Goal: Task Accomplishment & Management: Manage account settings

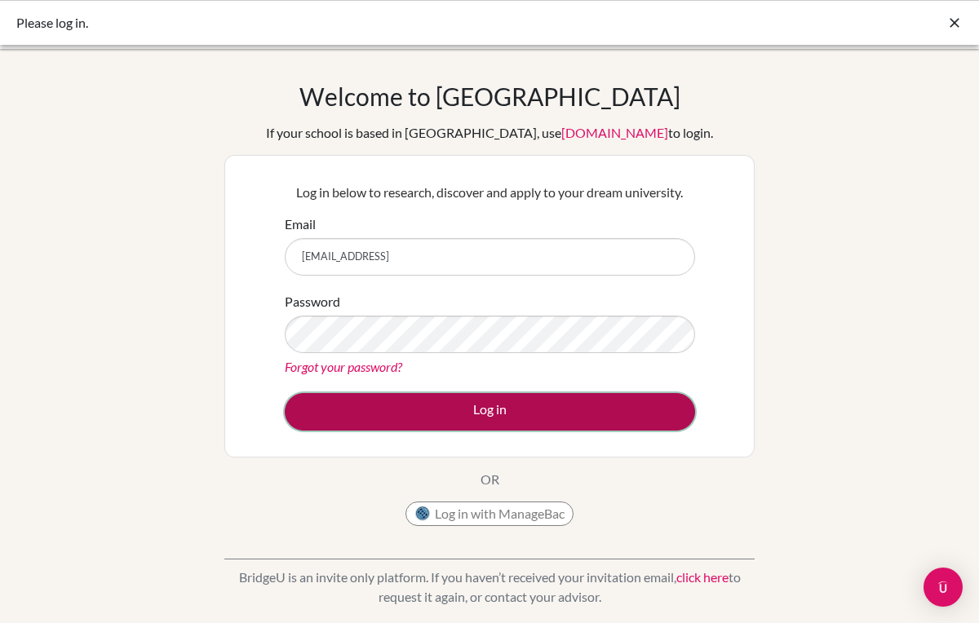
click at [583, 419] on button "Log in" at bounding box center [490, 412] width 410 height 38
click at [505, 413] on button "Log in" at bounding box center [490, 412] width 410 height 38
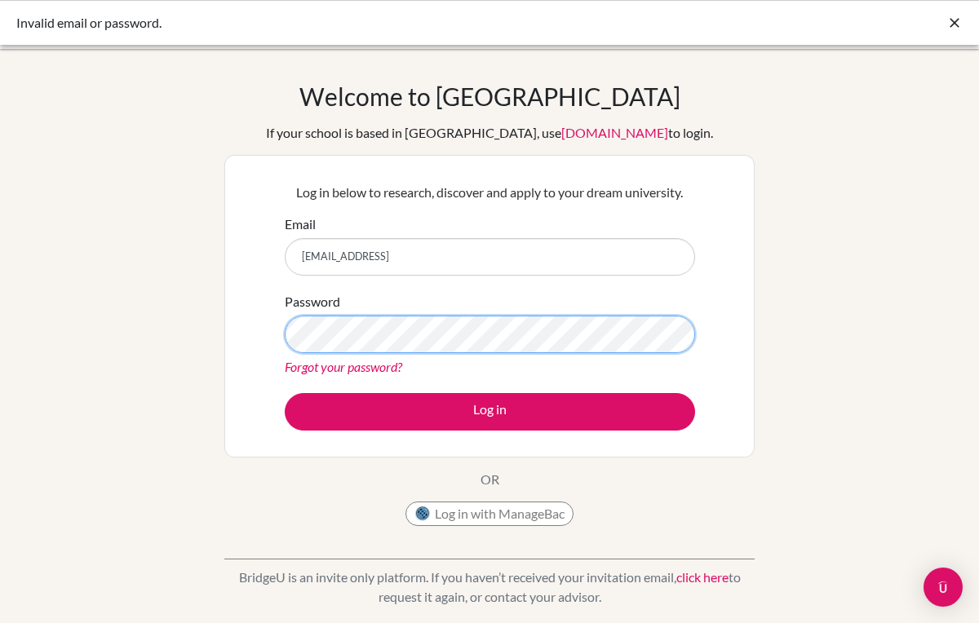
click at [285, 393] on button "Log in" at bounding box center [490, 412] width 410 height 38
click at [524, 250] on input "[EMAIL_ADDRESS]" at bounding box center [490, 257] width 410 height 38
type input "[EMAIL_ADDRESS][DOMAIN_NAME]"
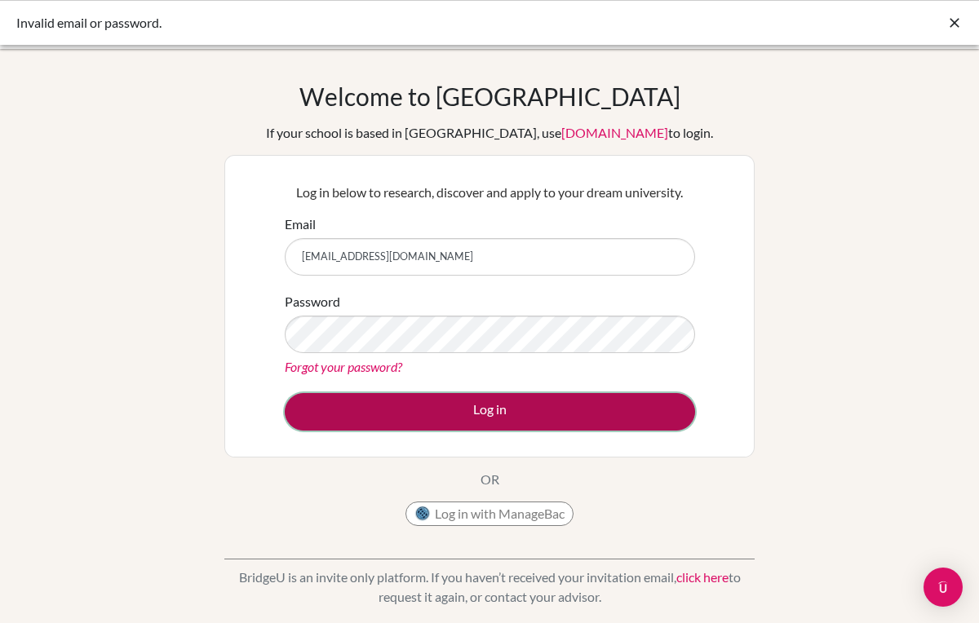
click at [494, 405] on button "Log in" at bounding box center [490, 412] width 410 height 38
